Goal: Find specific page/section: Find specific page/section

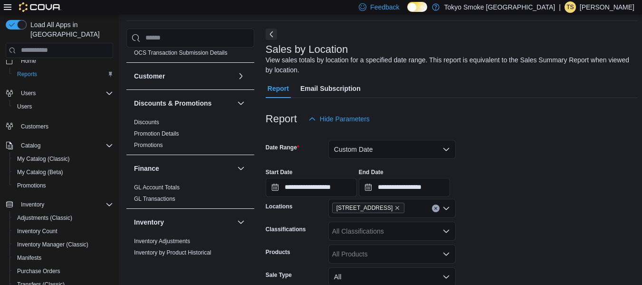
scroll to position [12, 0]
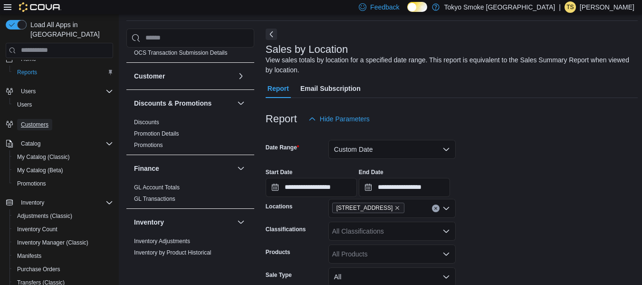
click at [37, 121] on span "Customers" at bounding box center [35, 125] width 28 height 8
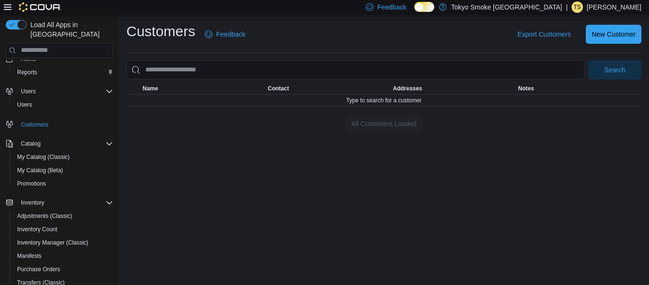
click at [283, 113] on div at bounding box center [383, 110] width 515 height 8
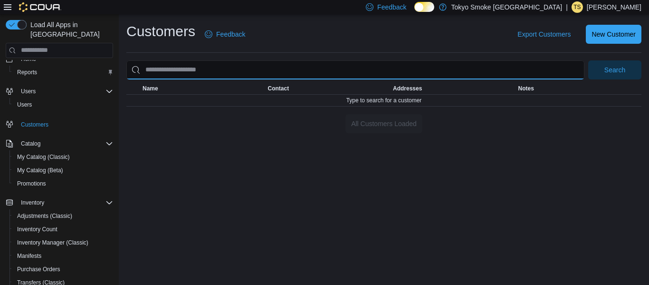
click at [373, 74] on input "search" at bounding box center [355, 69] width 458 height 19
type input "*****"
click at [588, 60] on button "Search" at bounding box center [614, 69] width 53 height 19
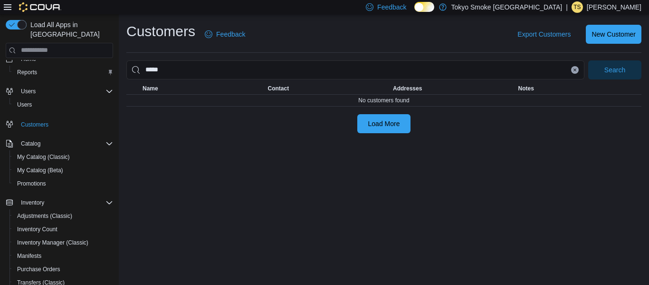
click at [575, 69] on icon "Clear input" at bounding box center [575, 69] width 2 height 2
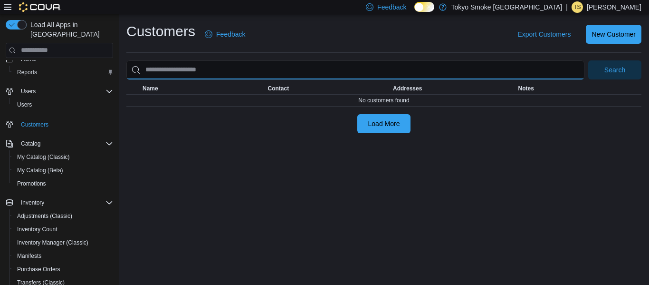
click at [507, 63] on input "search" at bounding box center [355, 69] width 458 height 19
type input "*******"
click at [588, 60] on button "Search" at bounding box center [614, 69] width 53 height 19
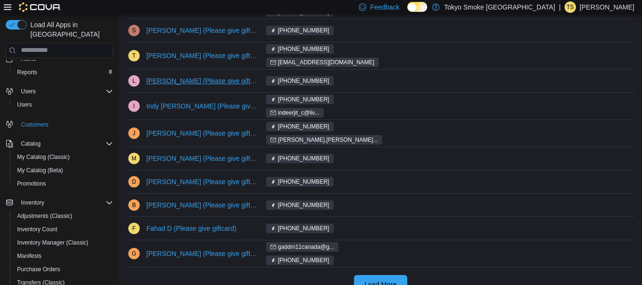
scroll to position [317, 0]
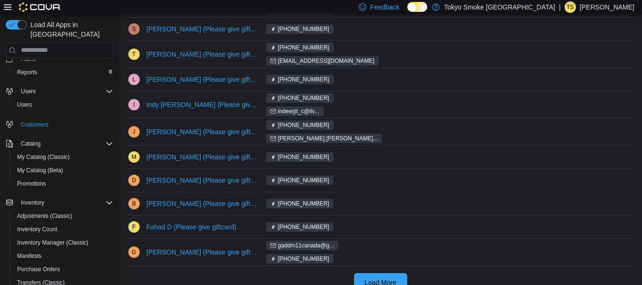
click at [396, 278] on span "Load More" at bounding box center [381, 283] width 32 height 10
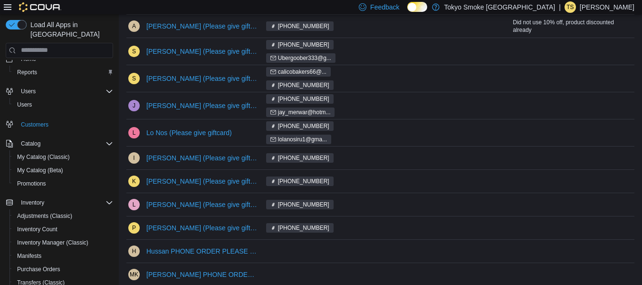
scroll to position [792, 0]
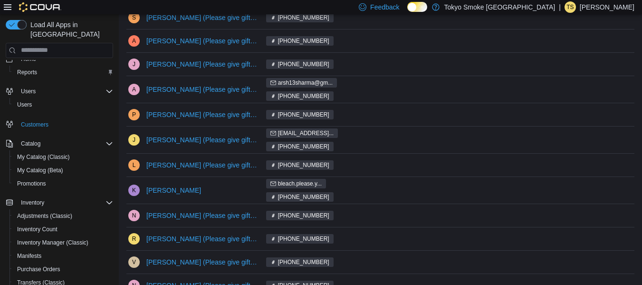
scroll to position [1159, 0]
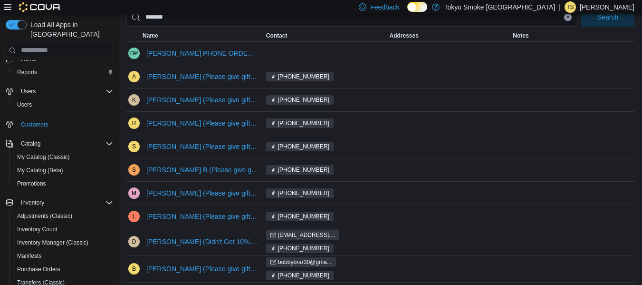
scroll to position [53, 0]
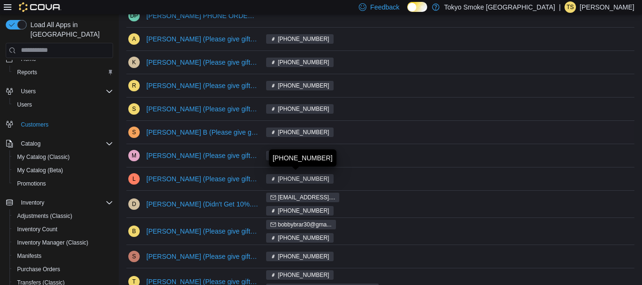
click at [271, 180] on span "[PHONE_NUMBER]" at bounding box center [299, 179] width 67 height 10
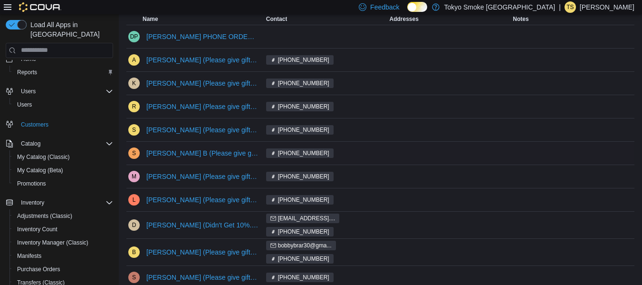
scroll to position [0, 0]
